Goal: Task Accomplishment & Management: Use online tool/utility

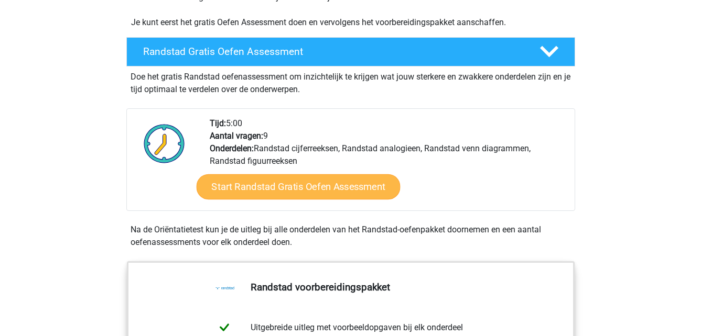
scroll to position [314, 0]
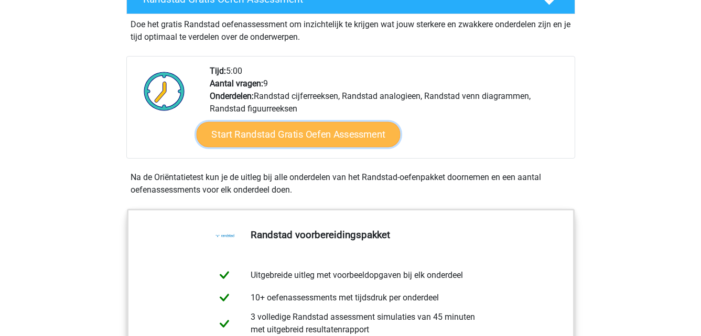
click at [337, 140] on link "Start Randstad Gratis Oefen Assessment" at bounding box center [298, 134] width 204 height 25
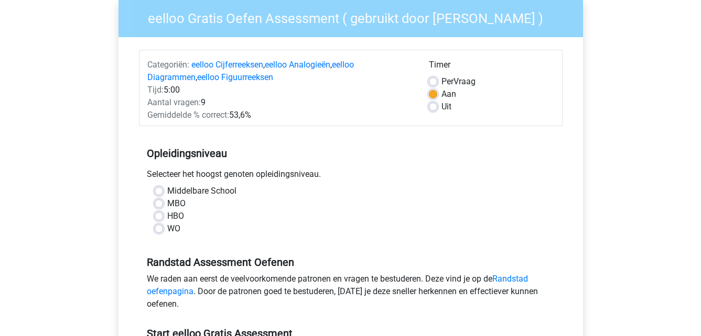
scroll to position [105, 0]
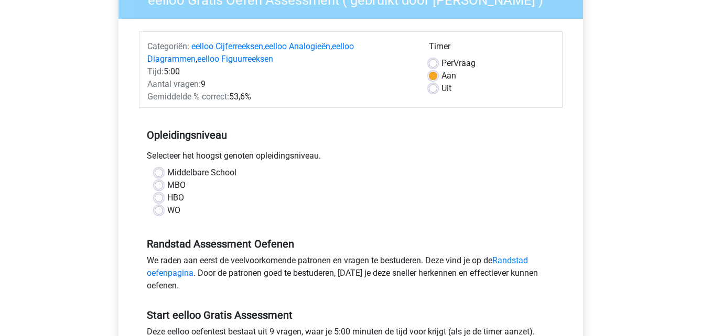
click at [167, 174] on label "Middelbare School" at bounding box center [201, 173] width 69 height 13
click at [159, 174] on input "Middelbare School" at bounding box center [159, 172] width 8 height 10
radio input "true"
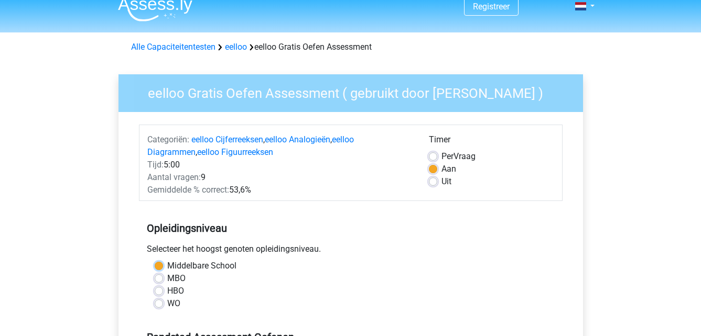
scroll to position [0, 0]
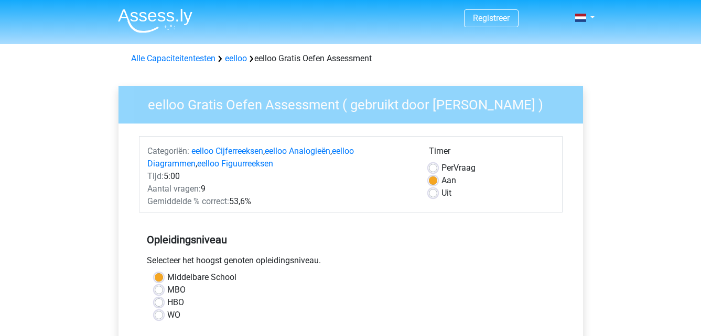
click at [441, 192] on label "Uit" at bounding box center [446, 193] width 10 height 13
click at [432, 192] on input "Uit" at bounding box center [433, 192] width 8 height 10
radio input "true"
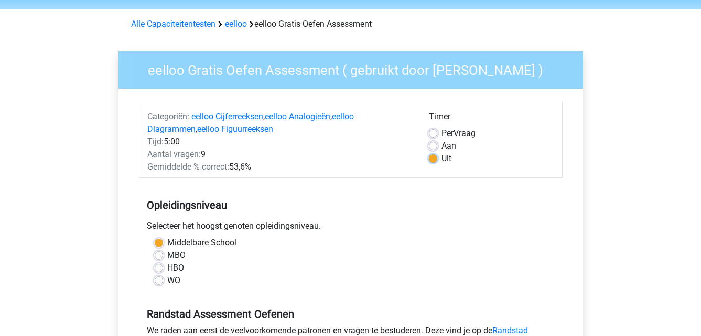
scroll to position [262, 0]
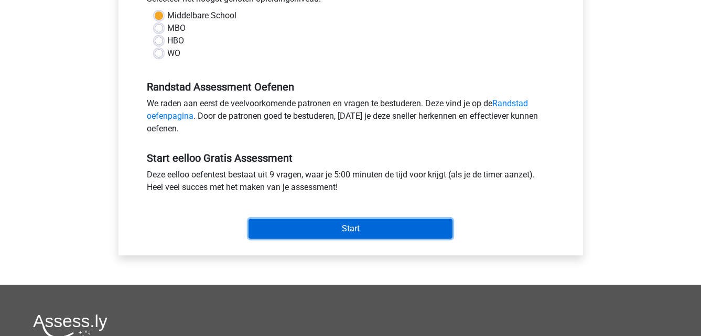
click at [395, 234] on input "Start" at bounding box center [350, 229] width 204 height 20
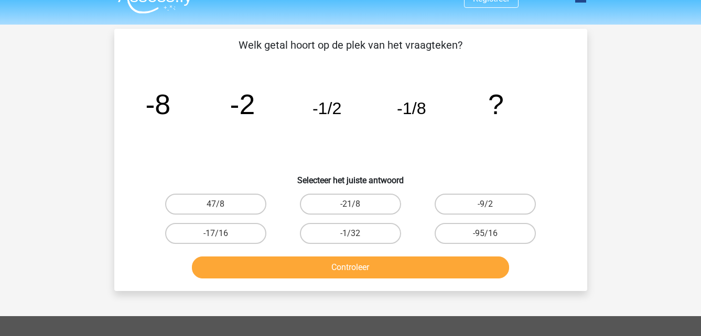
scroll to position [52, 0]
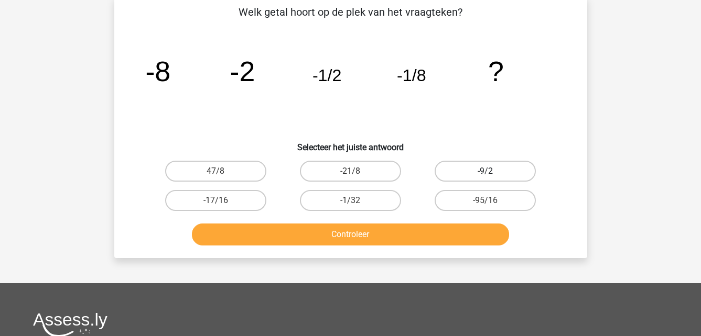
click at [483, 176] on label "-9/2" at bounding box center [484, 171] width 101 height 21
click at [485, 176] on input "-9/2" at bounding box center [488, 174] width 7 height 7
radio input "true"
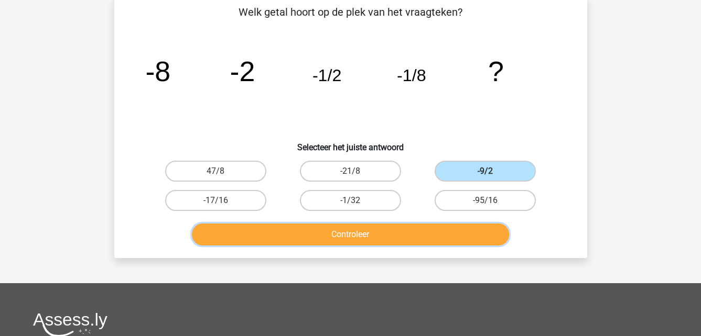
click at [450, 230] on button "Controleer" at bounding box center [350, 235] width 317 height 22
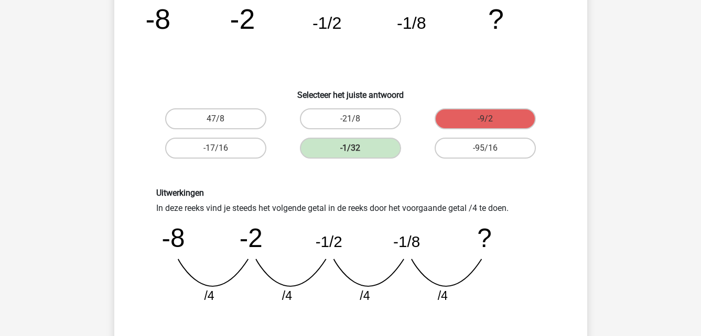
scroll to position [157, 0]
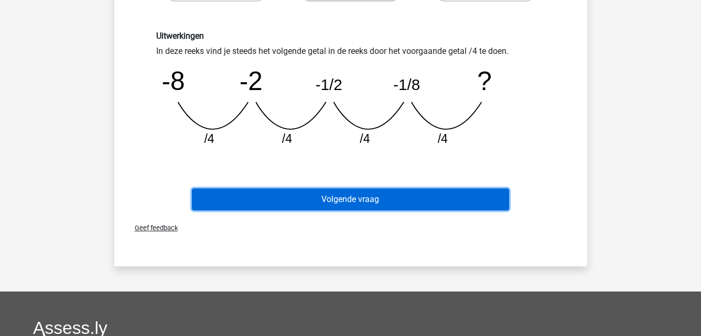
click at [412, 203] on button "Volgende vraag" at bounding box center [350, 200] width 317 height 22
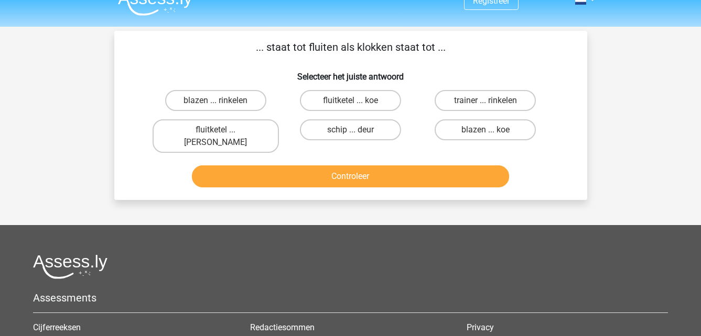
scroll to position [0, 0]
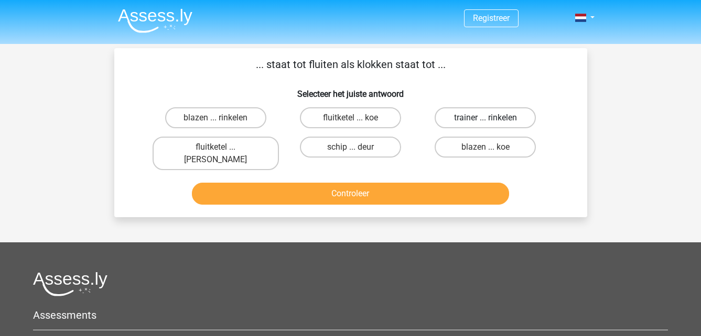
click at [510, 121] on label "trainer ... rinkelen" at bounding box center [484, 117] width 101 height 21
click at [492, 121] on input "trainer ... rinkelen" at bounding box center [488, 121] width 7 height 7
radio input "true"
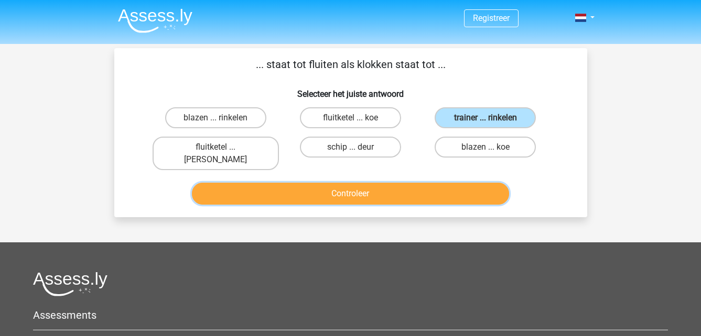
click at [471, 183] on button "Controleer" at bounding box center [350, 194] width 317 height 22
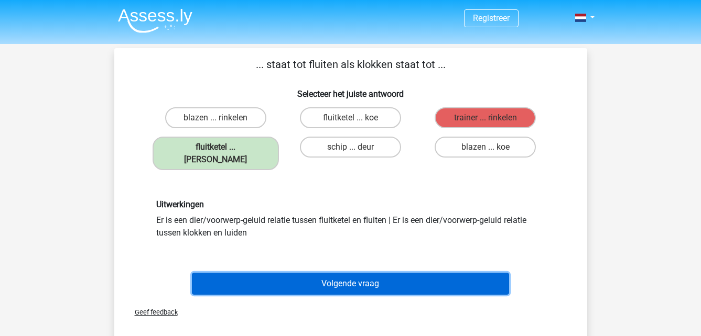
click at [440, 273] on button "Volgende vraag" at bounding box center [350, 284] width 317 height 22
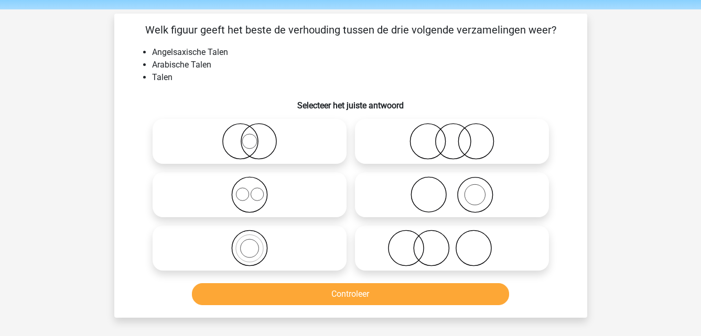
scroll to position [52, 0]
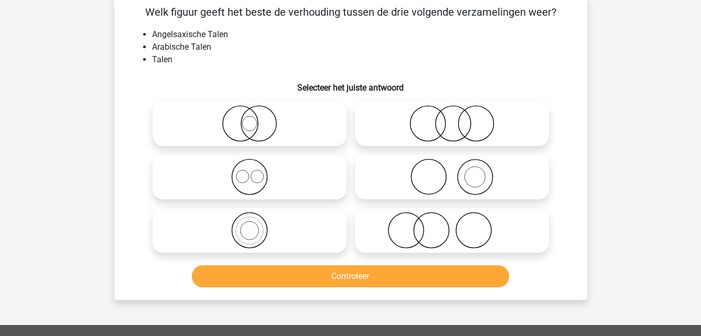
click at [474, 121] on icon at bounding box center [452, 123] width 186 height 37
click at [459, 118] on input "radio" at bounding box center [455, 115] width 7 height 7
radio input "true"
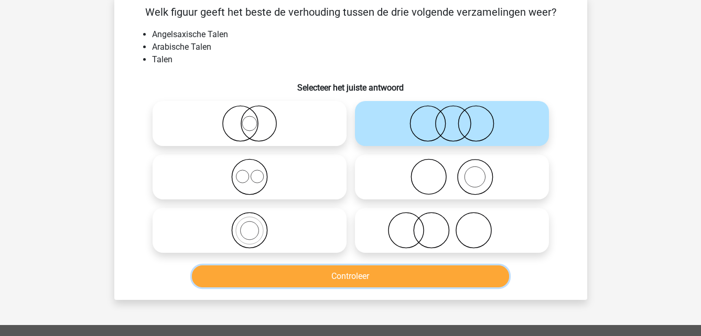
click at [389, 269] on button "Controleer" at bounding box center [350, 277] width 317 height 22
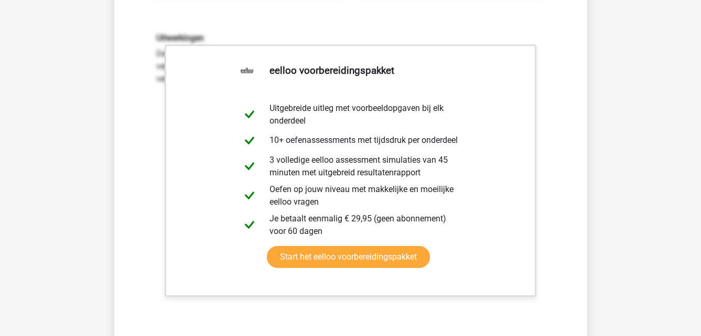
scroll to position [367, 0]
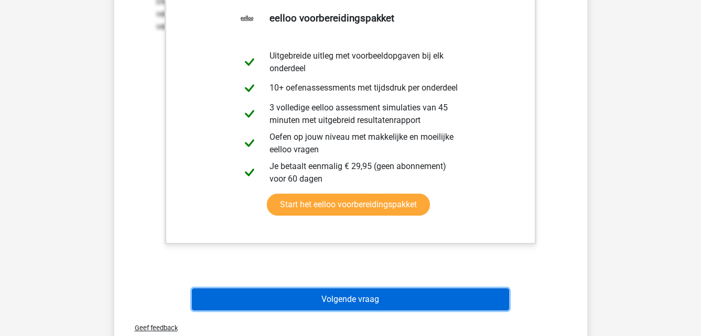
click at [435, 296] on button "Volgende vraag" at bounding box center [350, 300] width 317 height 22
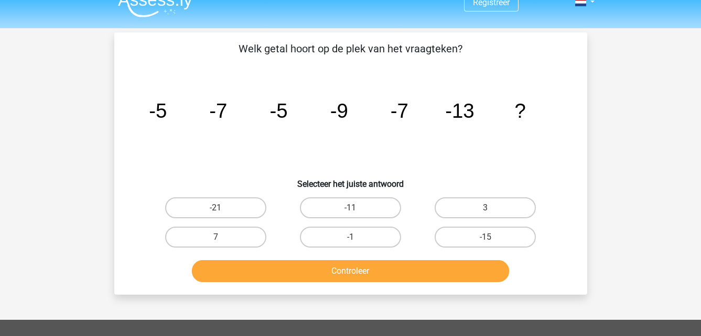
scroll to position [0, 0]
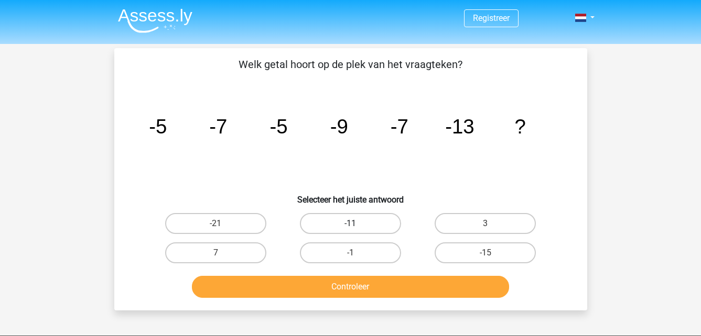
click at [381, 225] on label "-11" at bounding box center [350, 223] width 101 height 21
click at [357, 225] on input "-11" at bounding box center [353, 227] width 7 height 7
radio input "true"
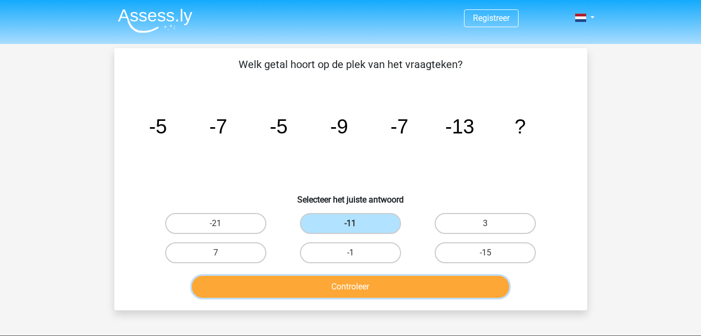
click at [390, 280] on button "Controleer" at bounding box center [350, 287] width 317 height 22
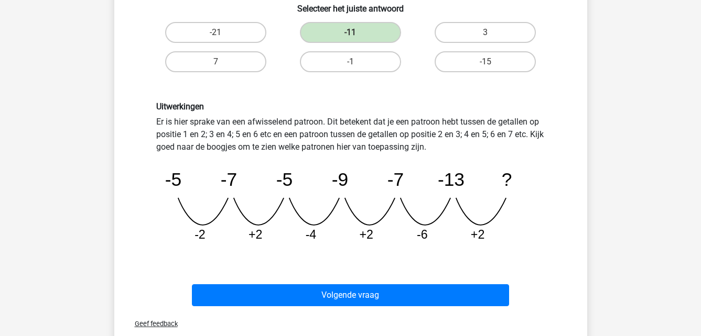
scroll to position [210, 0]
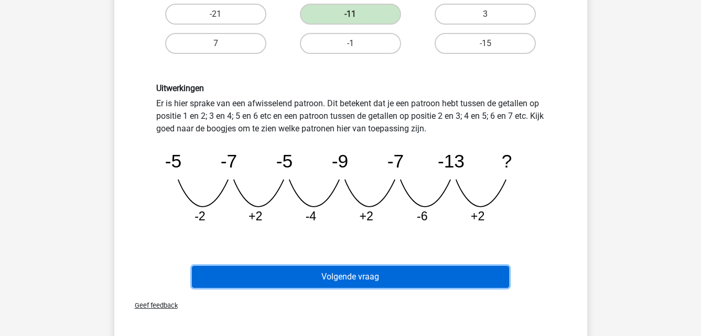
click at [399, 278] on button "Volgende vraag" at bounding box center [350, 277] width 317 height 22
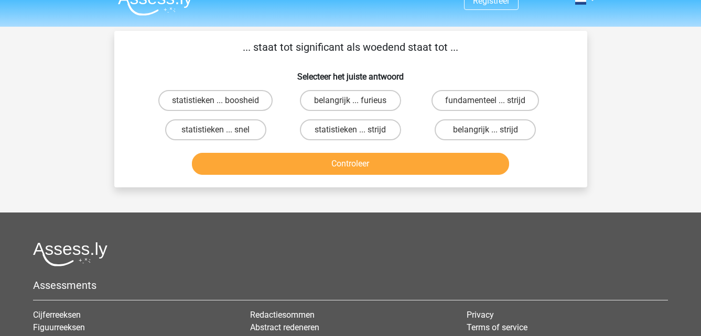
scroll to position [0, 0]
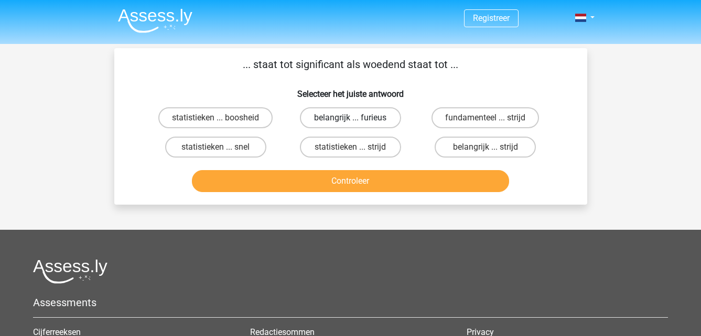
click at [362, 113] on label "belangrijk ... furieus" at bounding box center [350, 117] width 101 height 21
click at [357, 118] on input "belangrijk ... furieus" at bounding box center [353, 121] width 7 height 7
radio input "true"
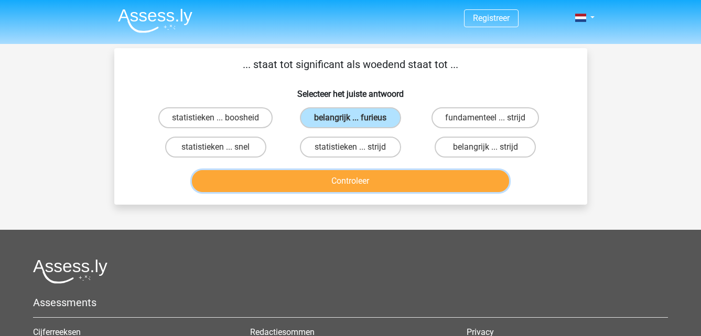
click at [367, 174] on button "Controleer" at bounding box center [350, 181] width 317 height 22
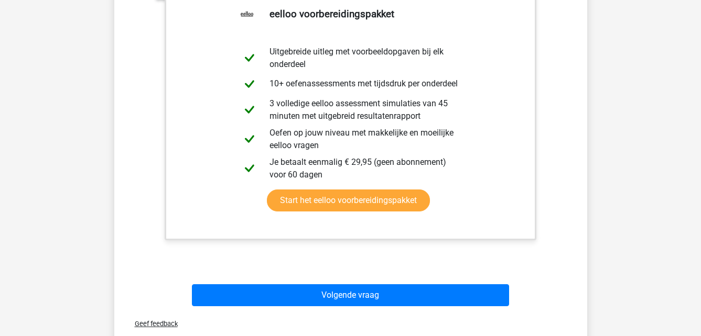
scroll to position [262, 0]
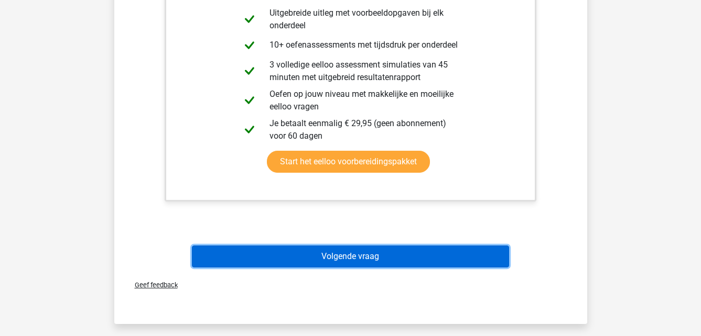
click at [398, 261] on button "Volgende vraag" at bounding box center [350, 257] width 317 height 22
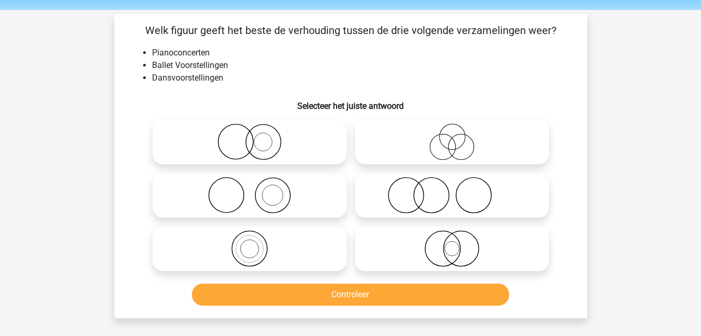
scroll to position [52, 0]
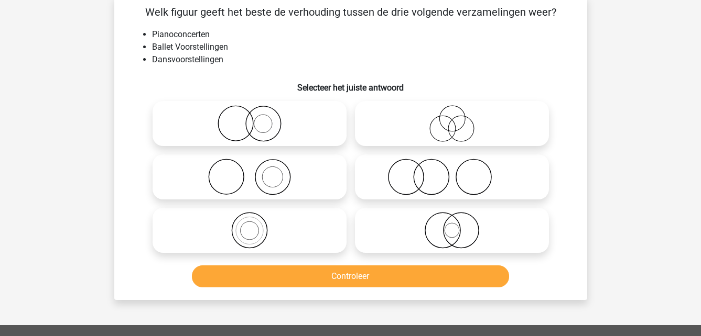
click at [428, 130] on icon at bounding box center [452, 123] width 186 height 37
click at [452, 118] on input "radio" at bounding box center [455, 115] width 7 height 7
radio input "true"
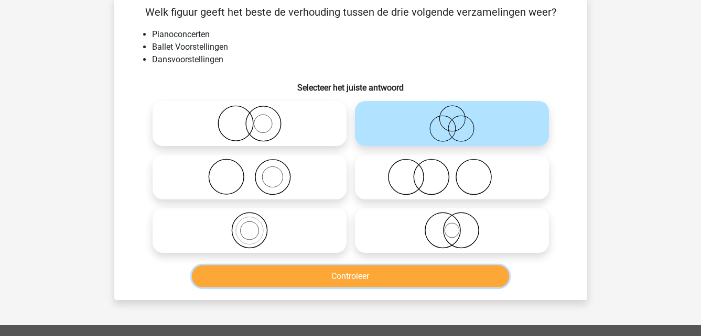
click at [384, 273] on button "Controleer" at bounding box center [350, 277] width 317 height 22
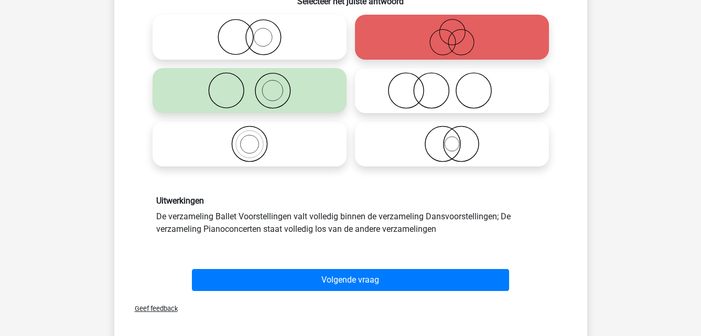
scroll to position [157, 0]
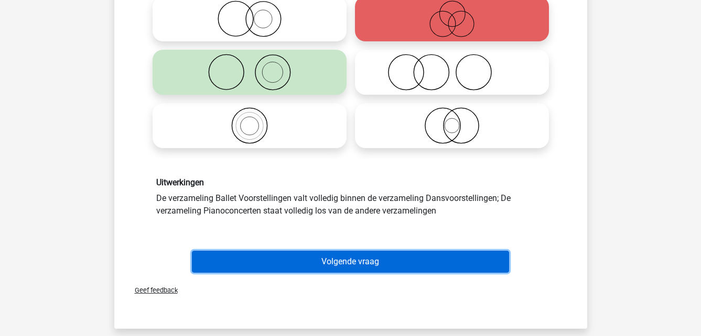
click at [312, 255] on button "Volgende vraag" at bounding box center [350, 262] width 317 height 22
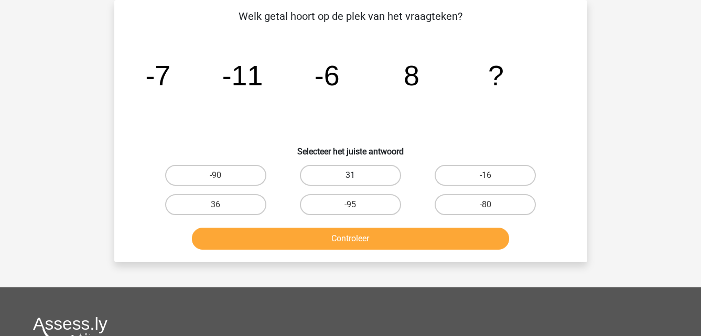
scroll to position [0, 0]
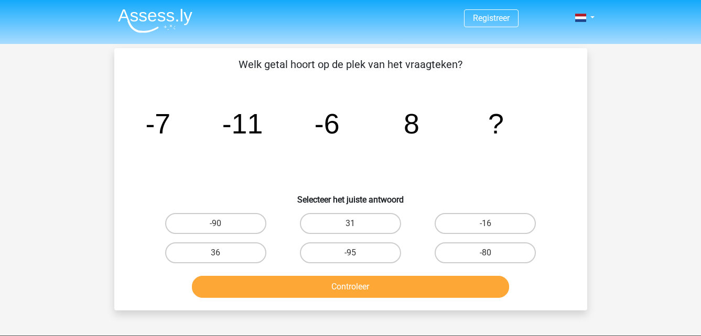
drag, startPoint x: 255, startPoint y: 121, endPoint x: 186, endPoint y: 125, distance: 69.8
drag, startPoint x: 186, startPoint y: 125, endPoint x: 160, endPoint y: 162, distance: 44.9
click at [159, 164] on icon "image/svg+xml -7 -11 -6 8 ?" at bounding box center [350, 134] width 422 height 106
click at [532, 226] on label "-16" at bounding box center [484, 223] width 101 height 21
click at [492, 226] on input "-16" at bounding box center [488, 227] width 7 height 7
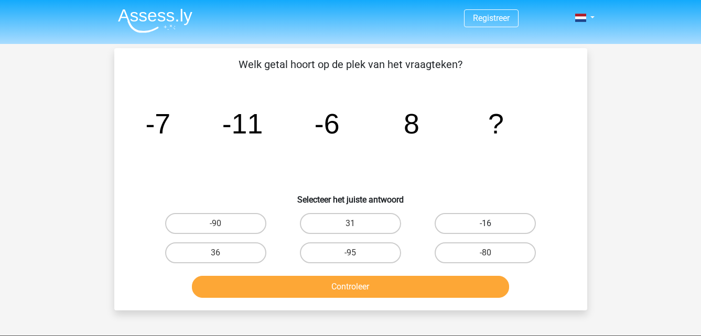
radio input "true"
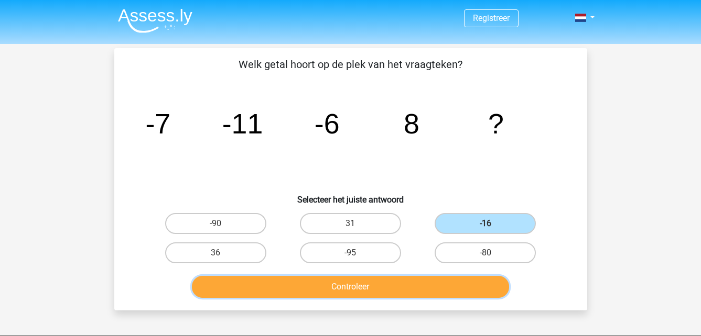
click at [408, 290] on button "Controleer" at bounding box center [350, 287] width 317 height 22
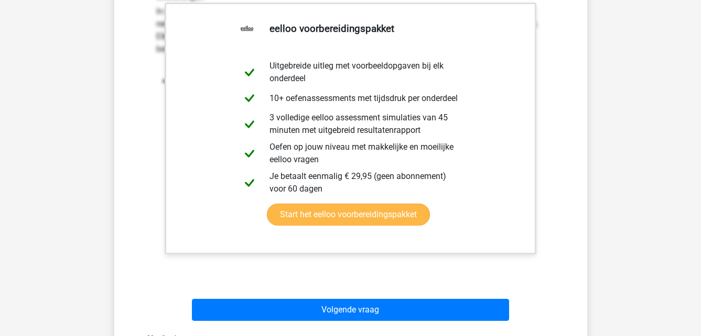
scroll to position [367, 0]
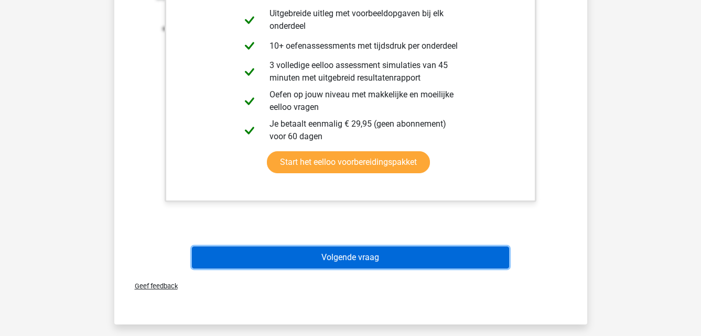
click at [416, 264] on button "Volgende vraag" at bounding box center [350, 258] width 317 height 22
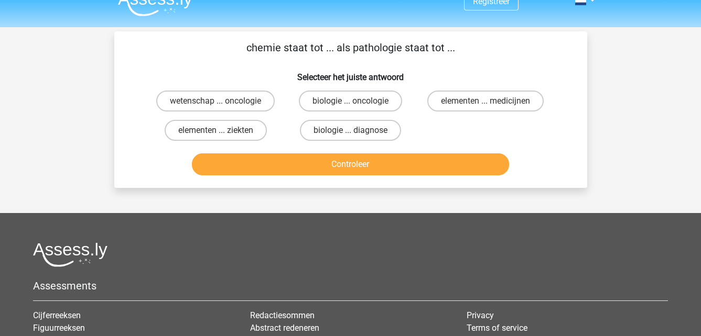
scroll to position [0, 0]
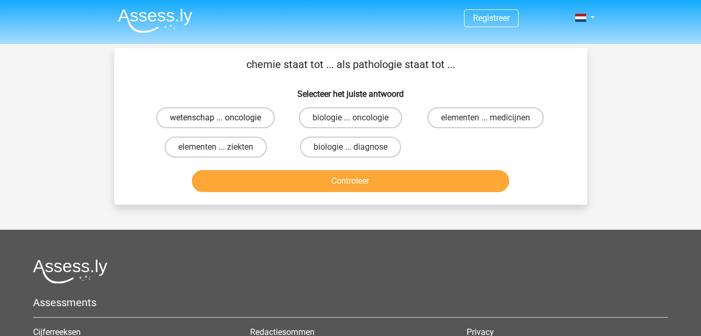
click at [250, 125] on label "wetenschap ... oncologie" at bounding box center [215, 117] width 118 height 21
click at [222, 125] on input "wetenschap ... oncologie" at bounding box center [218, 121] width 7 height 7
radio input "true"
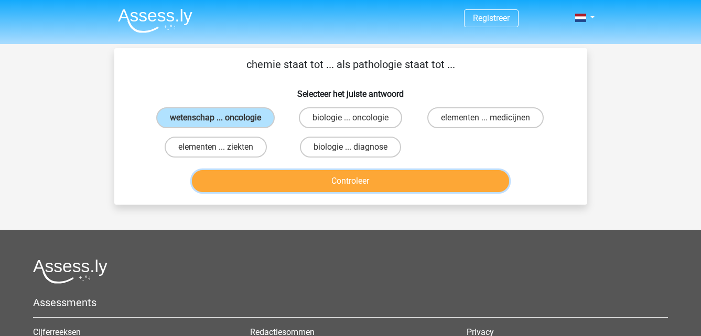
click at [307, 178] on button "Controleer" at bounding box center [350, 181] width 317 height 22
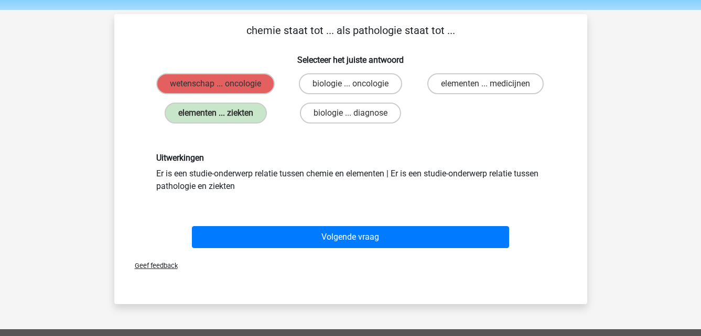
scroll to position [52, 0]
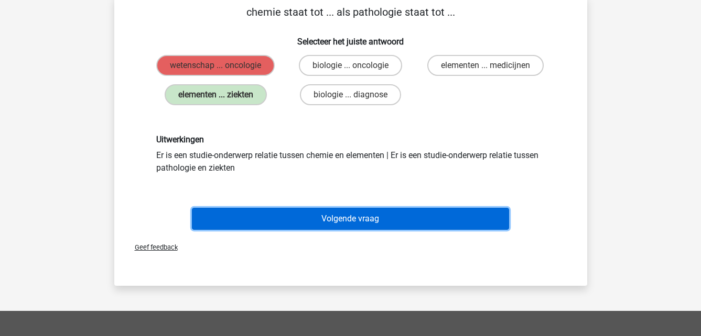
click at [373, 215] on button "Volgende vraag" at bounding box center [350, 219] width 317 height 22
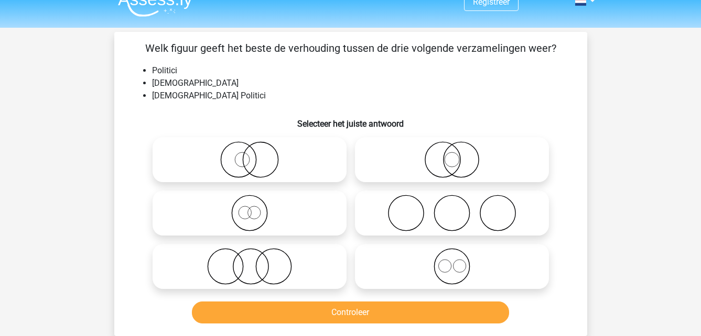
scroll to position [0, 0]
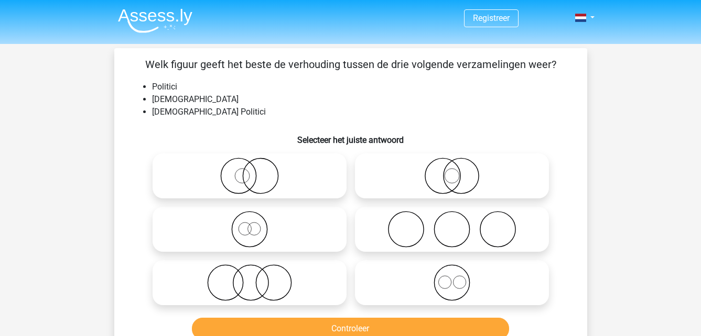
click at [254, 221] on input "radio" at bounding box center [252, 221] width 7 height 7
radio input "true"
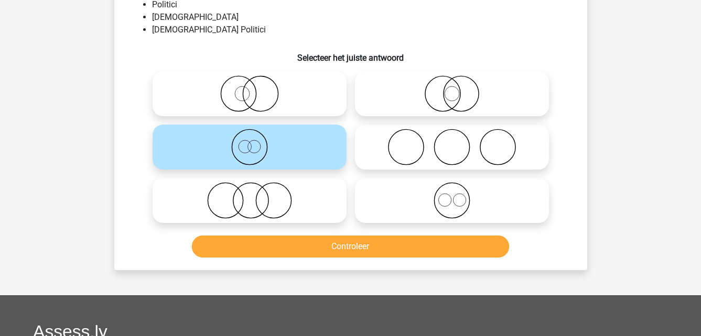
scroll to position [105, 0]
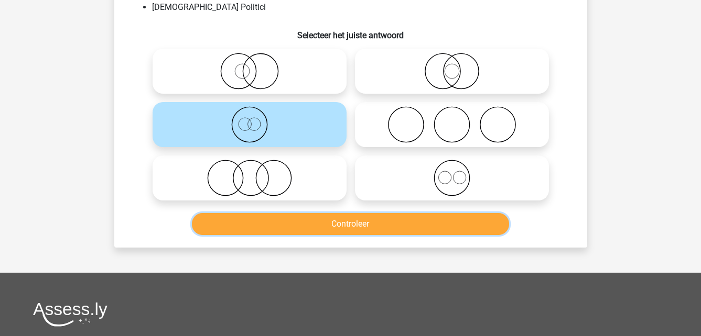
click at [335, 225] on button "Controleer" at bounding box center [350, 224] width 317 height 22
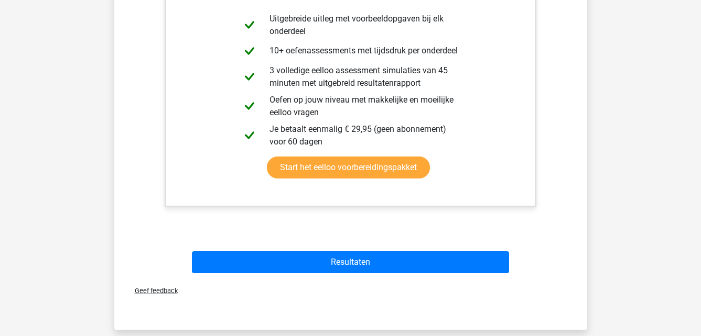
scroll to position [419, 0]
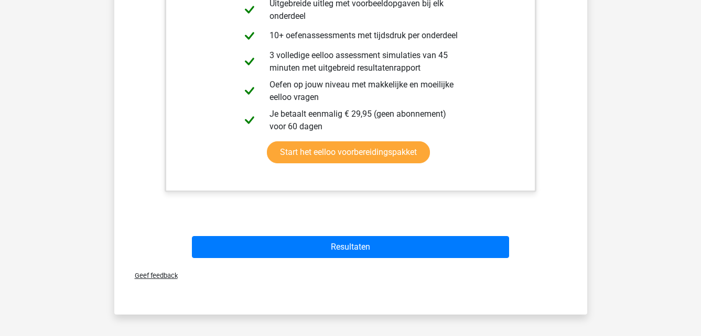
click at [345, 236] on div "Resultaten" at bounding box center [350, 245] width 439 height 35
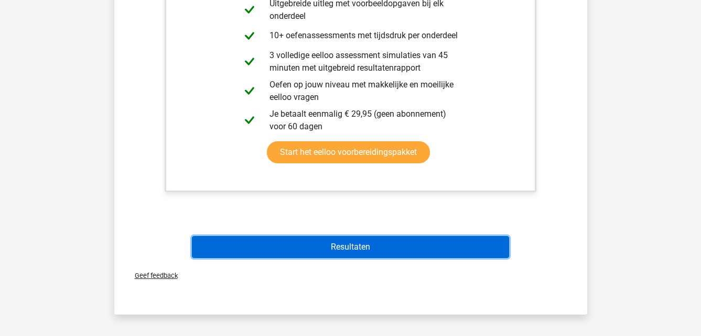
click at [349, 239] on button "Resultaten" at bounding box center [350, 247] width 317 height 22
